Goal: Use online tool/utility

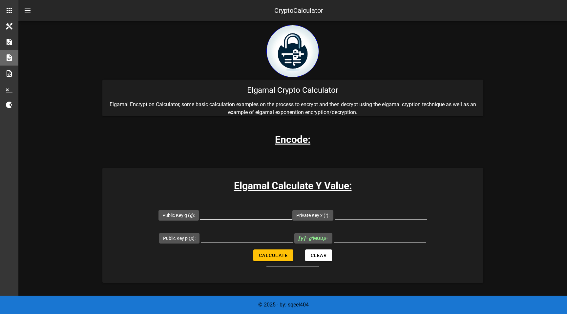
click at [236, 216] on input "Public Key g ( g ):" at bounding box center [246, 214] width 92 height 10
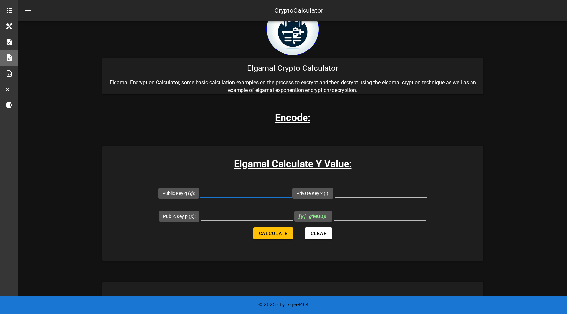
scroll to position [28, 0]
